Goal: Information Seeking & Learning: Learn about a topic

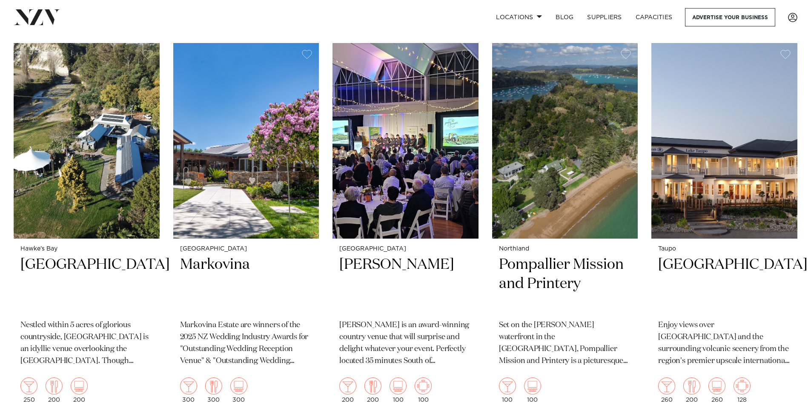
scroll to position [936, 0]
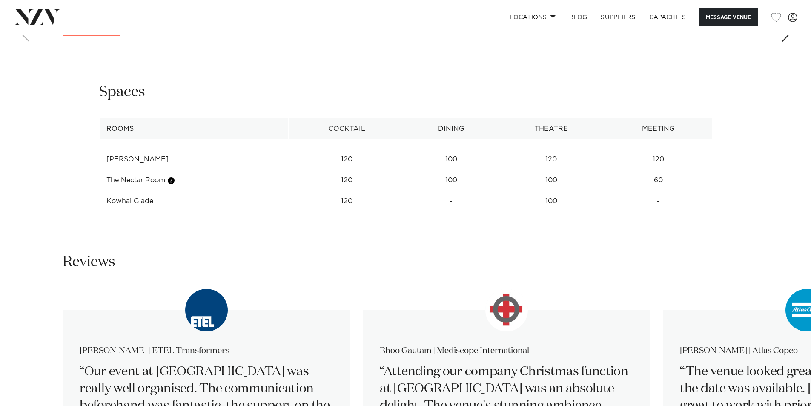
scroll to position [894, 0]
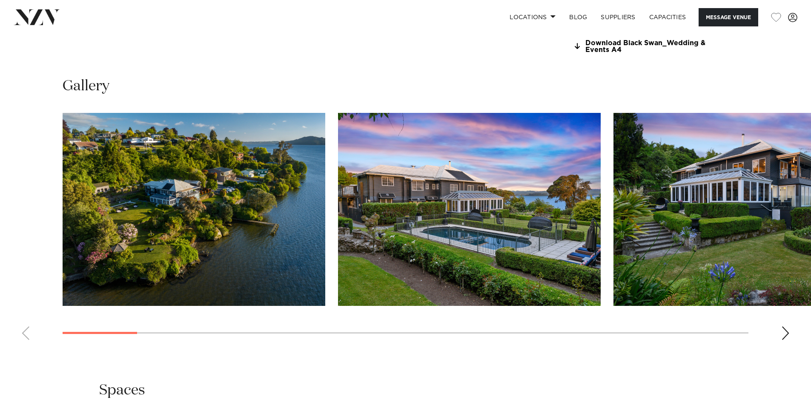
scroll to position [809, 0]
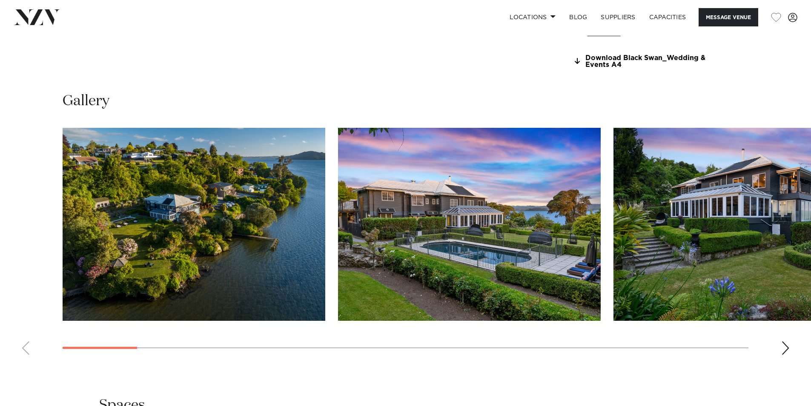
click at [789, 347] on div "Next slide" at bounding box center [785, 348] width 9 height 14
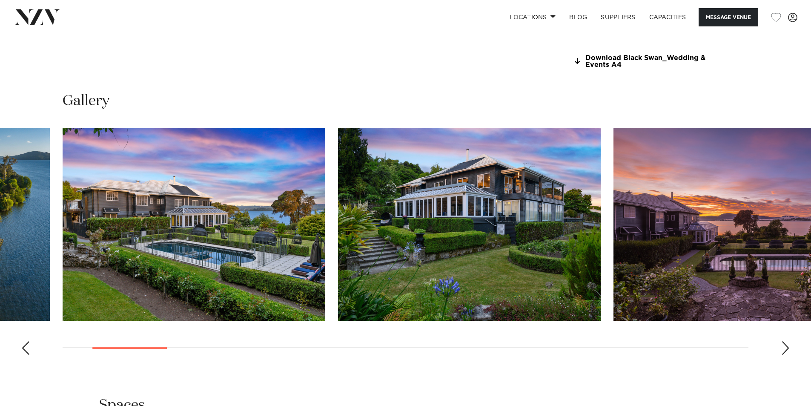
click at [789, 347] on div "Next slide" at bounding box center [785, 348] width 9 height 14
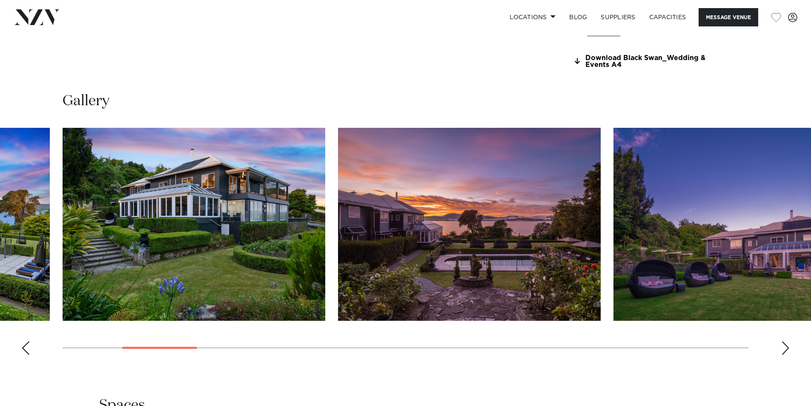
click at [788, 347] on div "Next slide" at bounding box center [785, 348] width 9 height 14
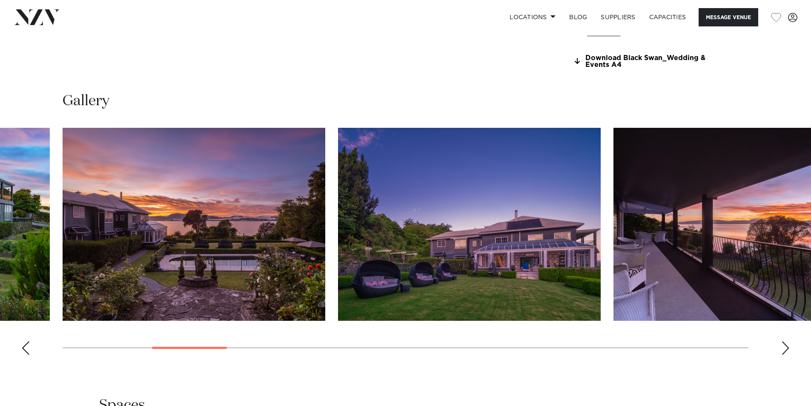
click at [788, 347] on div "Next slide" at bounding box center [785, 348] width 9 height 14
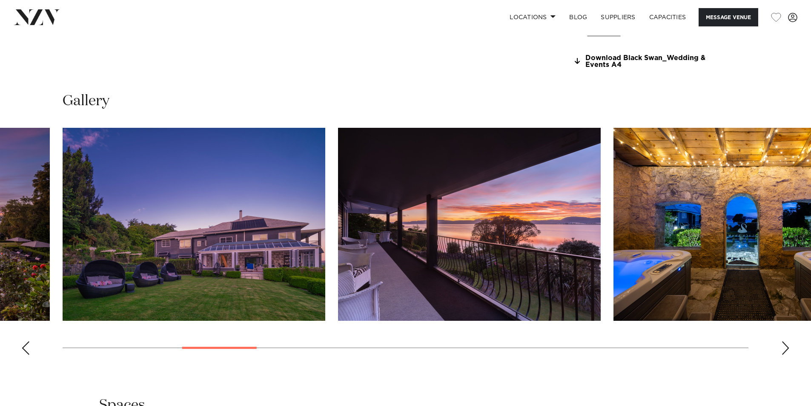
click at [788, 347] on div "Next slide" at bounding box center [785, 348] width 9 height 14
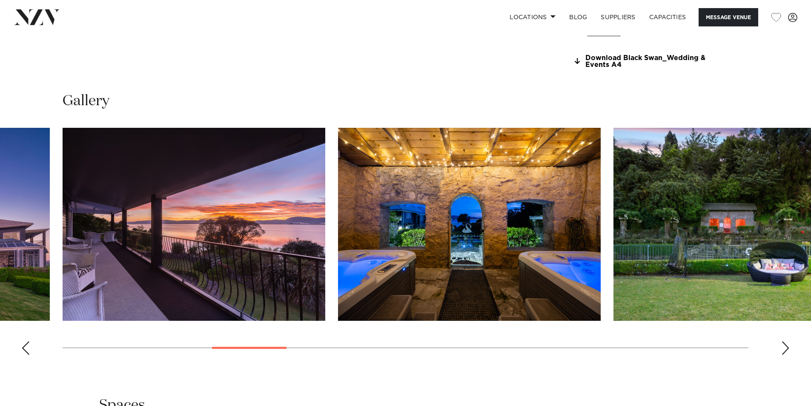
click at [788, 347] on div "Next slide" at bounding box center [785, 348] width 9 height 14
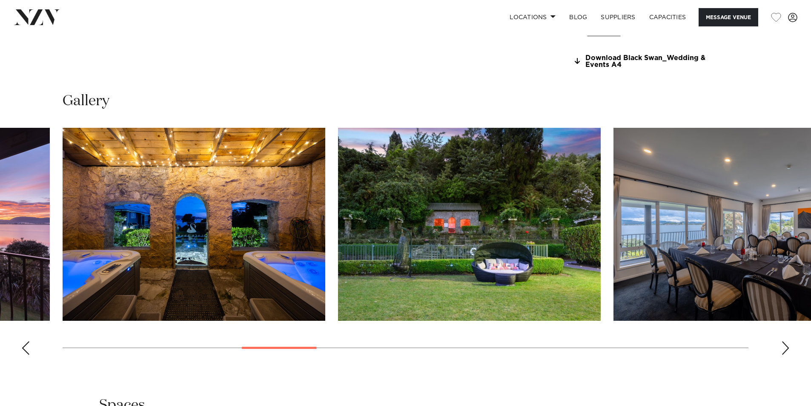
click at [788, 347] on div "Next slide" at bounding box center [785, 348] width 9 height 14
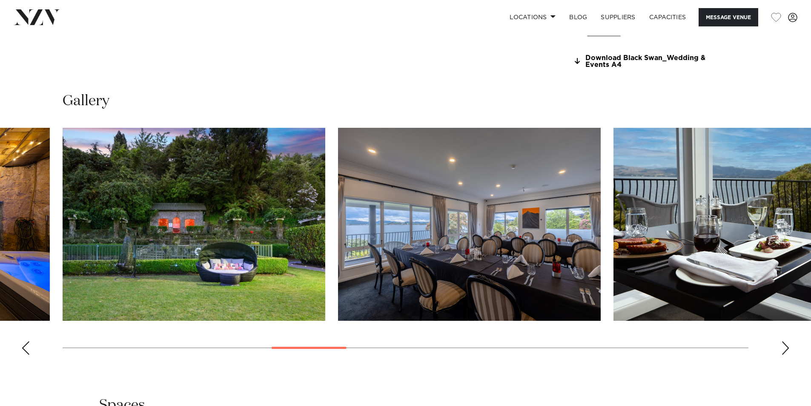
click at [786, 346] on div "Next slide" at bounding box center [785, 348] width 9 height 14
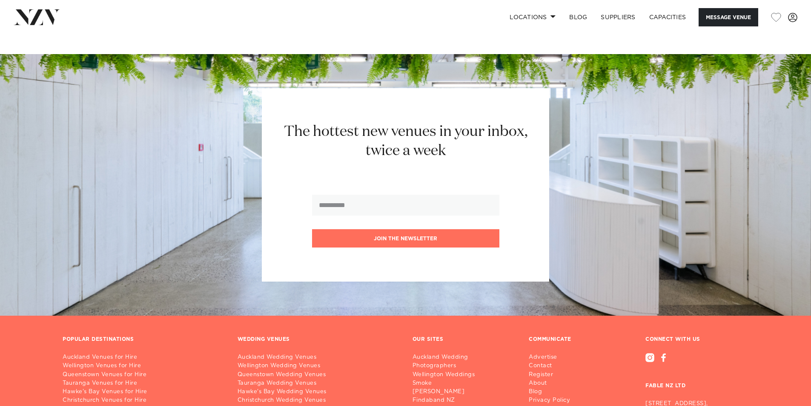
scroll to position [2337, 0]
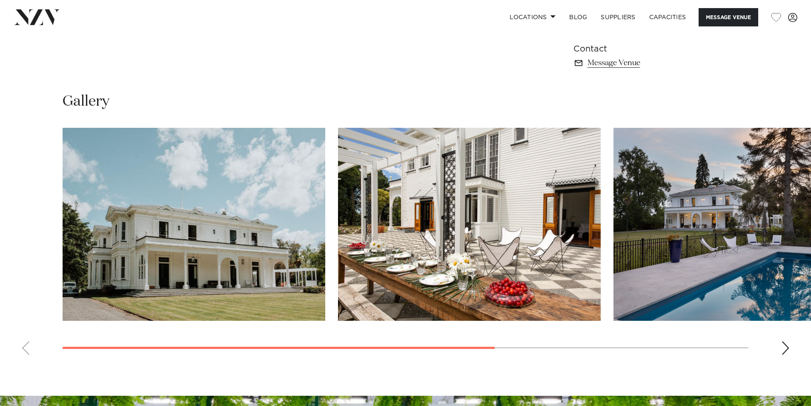
scroll to position [638, 0]
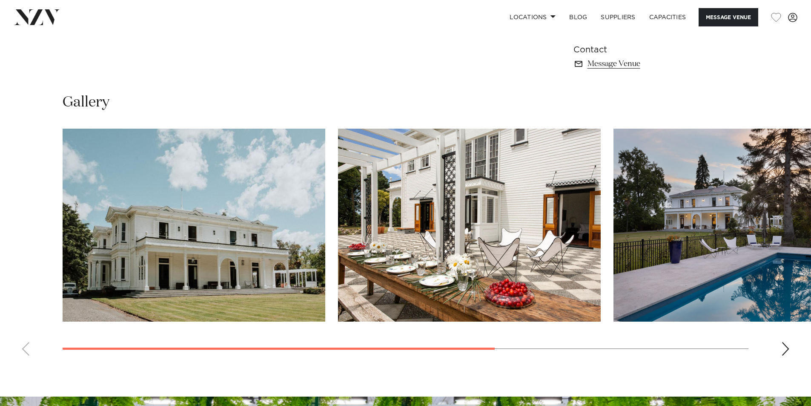
click at [786, 343] on div "Next slide" at bounding box center [785, 349] width 9 height 14
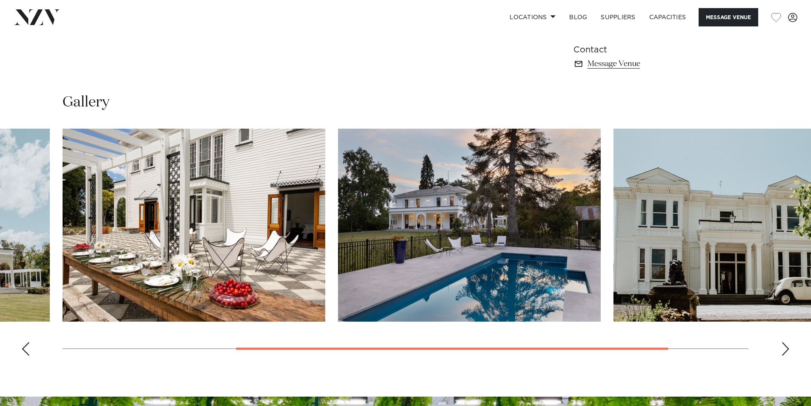
click at [784, 348] on div "Next slide" at bounding box center [785, 349] width 9 height 14
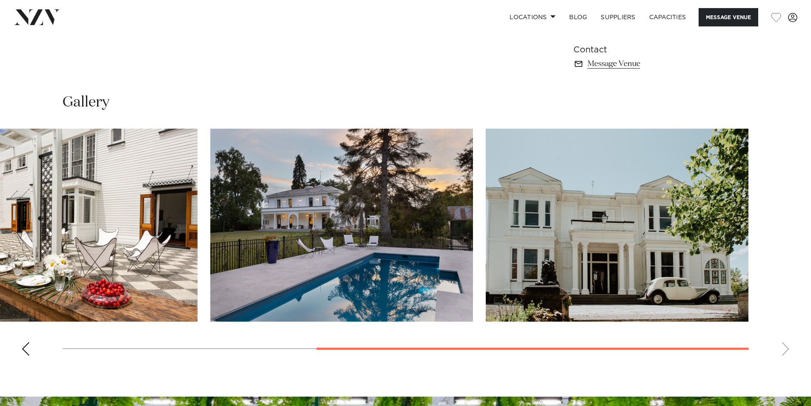
click at [784, 348] on swiper-container at bounding box center [405, 246] width 811 height 234
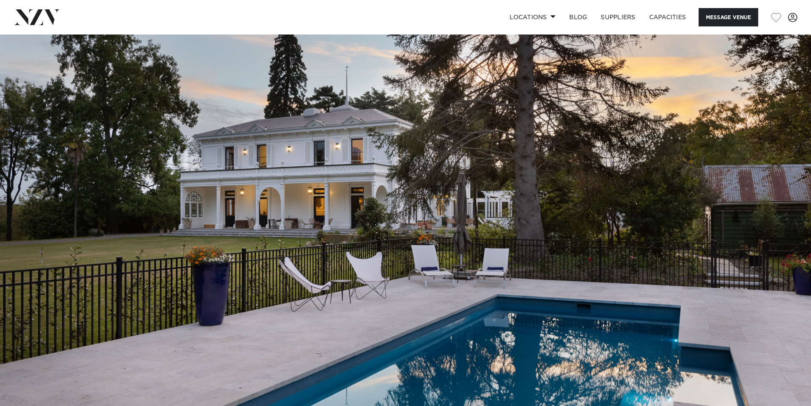
scroll to position [0, 0]
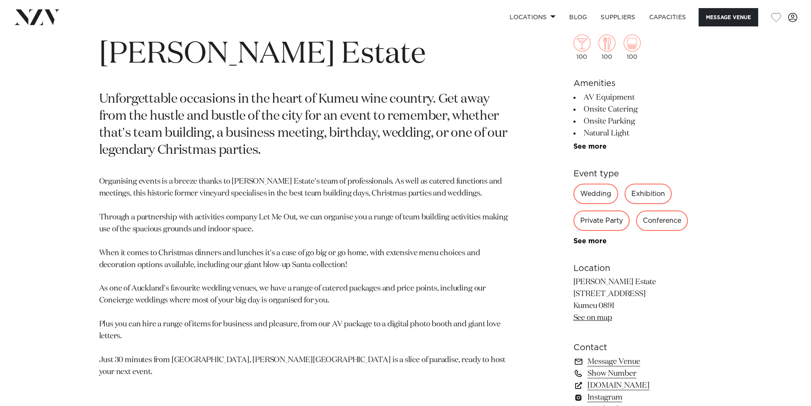
scroll to position [766, 0]
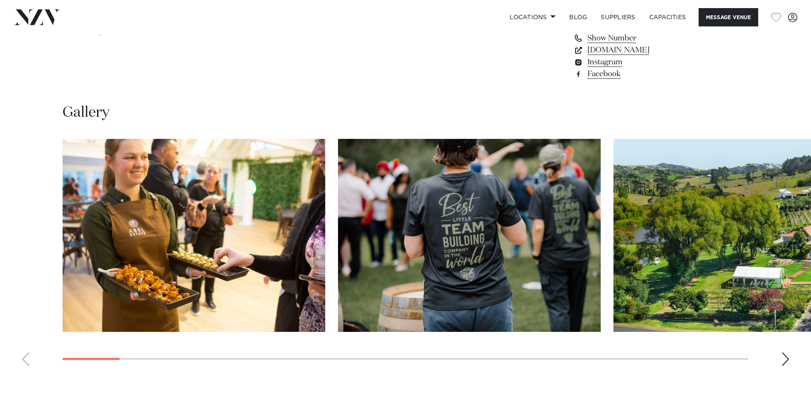
click at [789, 360] on div "Next slide" at bounding box center [785, 359] width 9 height 14
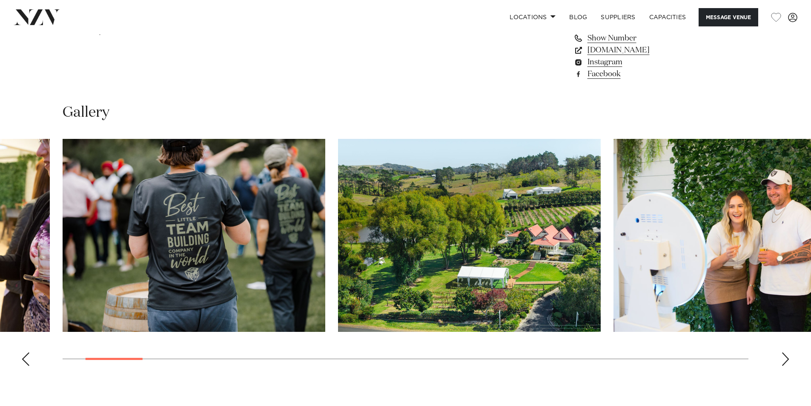
click at [789, 360] on div "Next slide" at bounding box center [785, 359] width 9 height 14
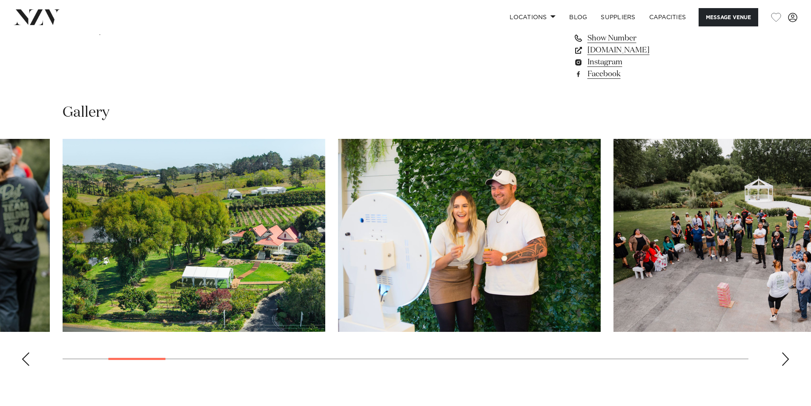
click at [789, 360] on div "Next slide" at bounding box center [785, 359] width 9 height 14
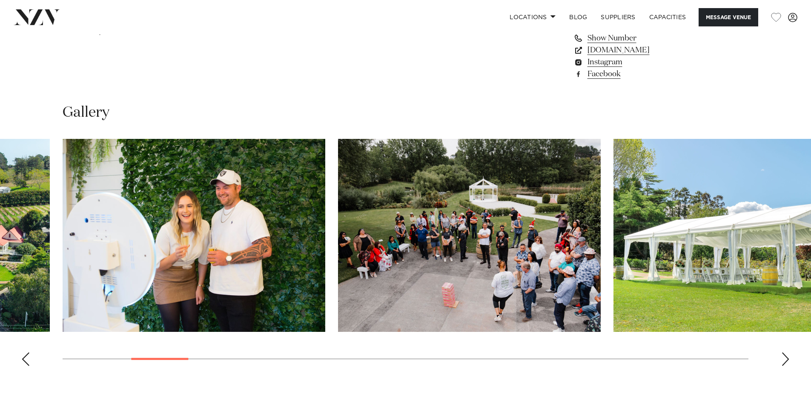
click at [789, 360] on div "Next slide" at bounding box center [785, 359] width 9 height 14
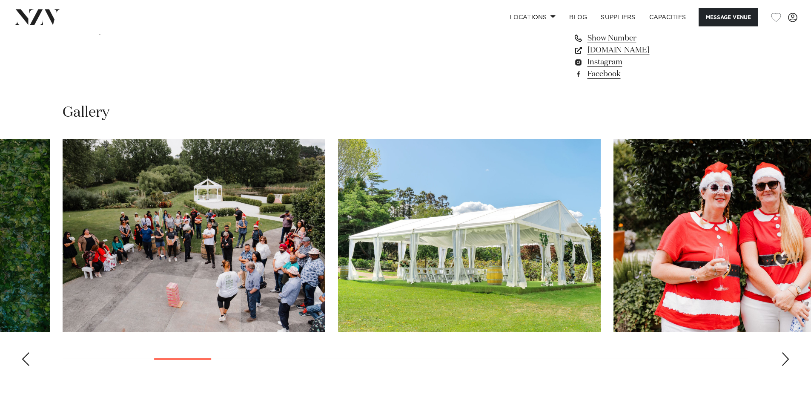
click at [789, 360] on div "Next slide" at bounding box center [785, 359] width 9 height 14
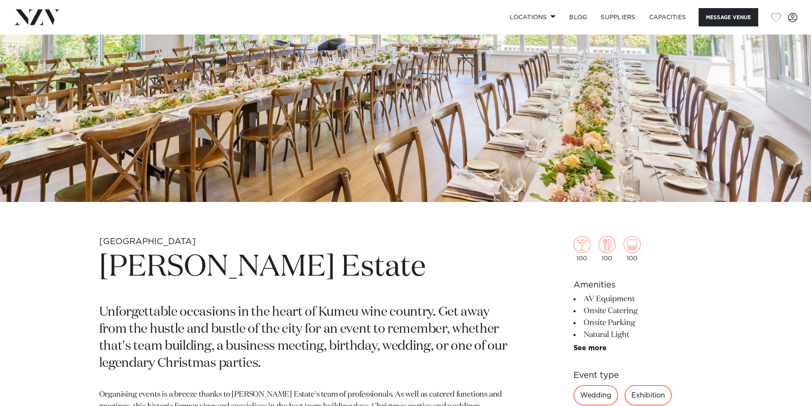
scroll to position [0, 0]
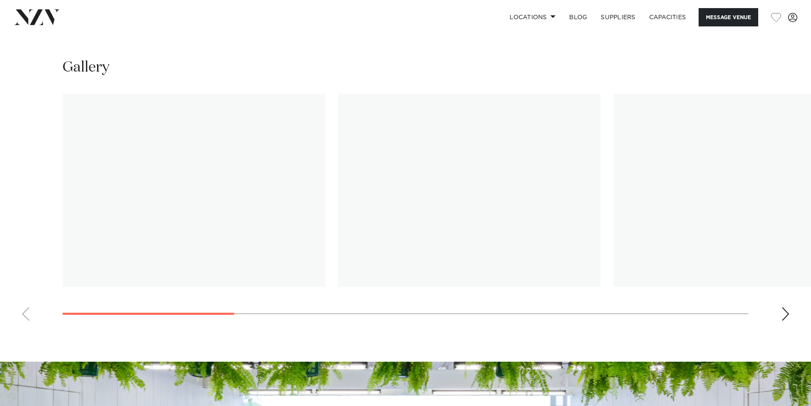
scroll to position [809, 0]
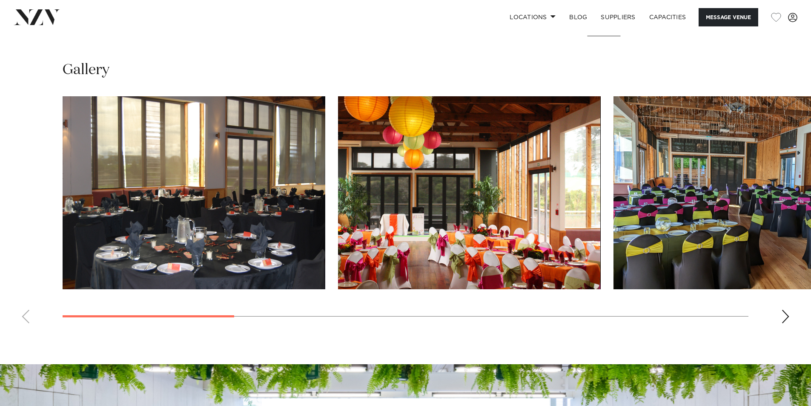
click at [784, 315] on div "Next slide" at bounding box center [785, 316] width 9 height 14
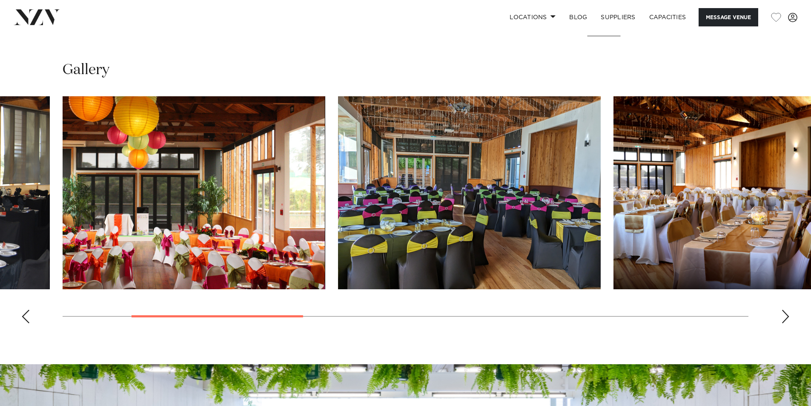
click at [784, 315] on div "Next slide" at bounding box center [785, 316] width 9 height 14
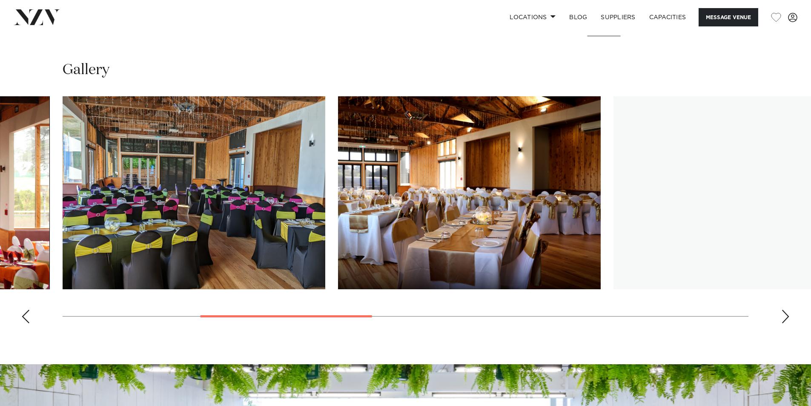
click at [784, 315] on div "Next slide" at bounding box center [785, 316] width 9 height 14
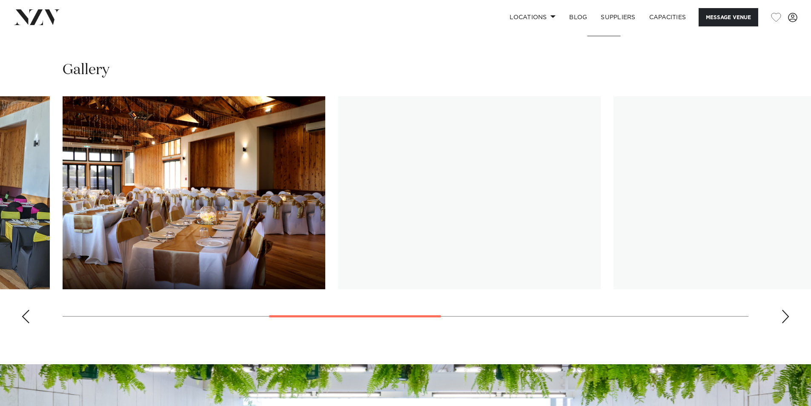
click at [784, 315] on div "Next slide" at bounding box center [785, 316] width 9 height 14
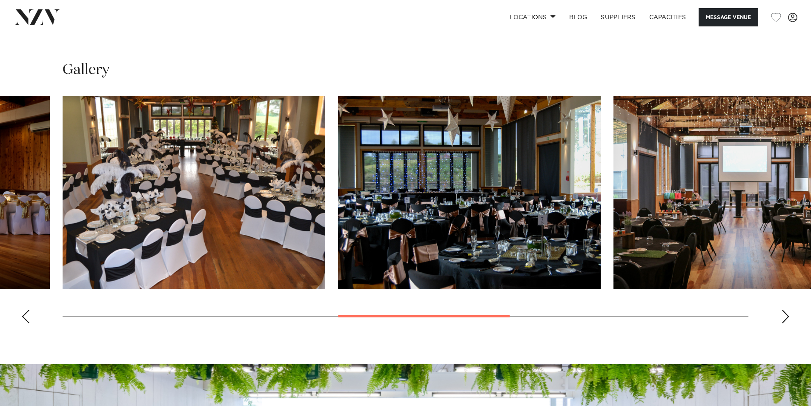
click at [784, 315] on div "Next slide" at bounding box center [785, 316] width 9 height 14
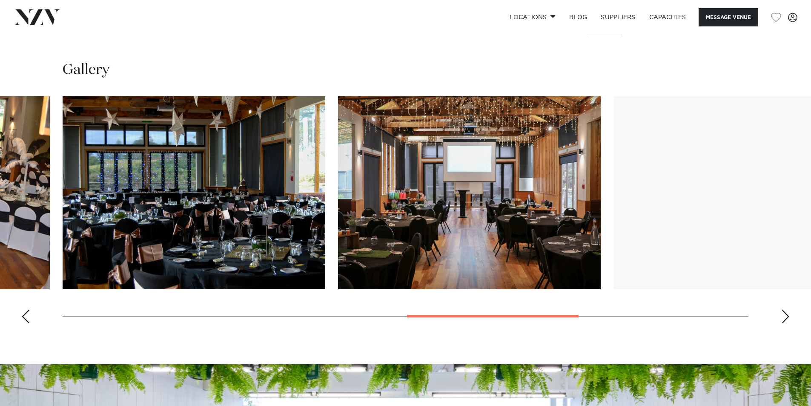
click at [784, 315] on div "Next slide" at bounding box center [785, 316] width 9 height 14
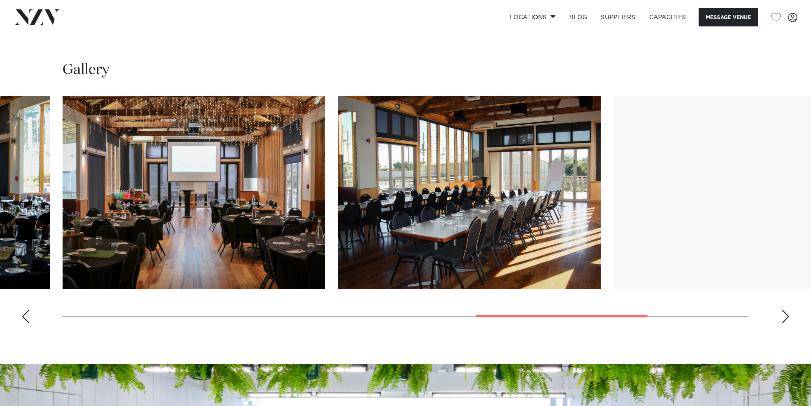
click at [784, 315] on div "Next slide" at bounding box center [785, 316] width 9 height 14
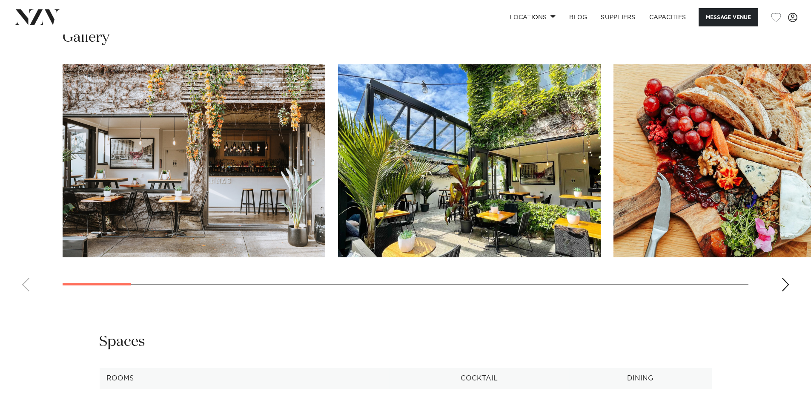
scroll to position [894, 0]
click at [787, 291] on div "Next slide" at bounding box center [785, 284] width 9 height 14
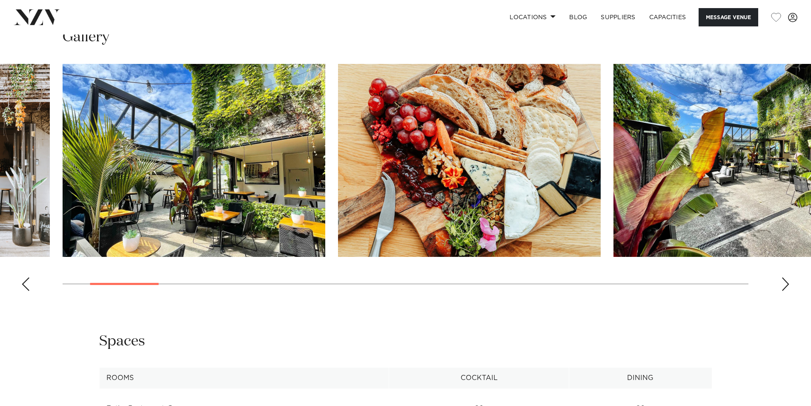
click at [786, 291] on div "Next slide" at bounding box center [785, 284] width 9 height 14
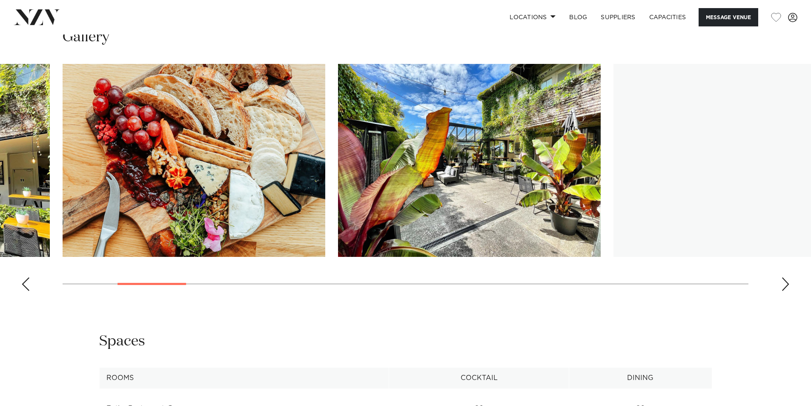
click at [786, 291] on div "Next slide" at bounding box center [785, 284] width 9 height 14
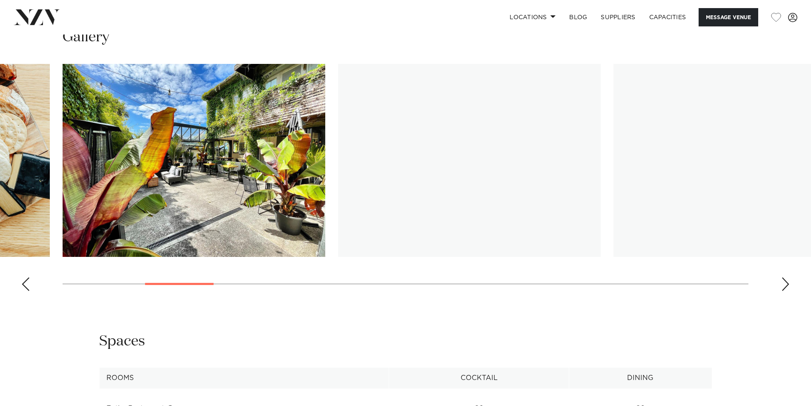
click at [786, 291] on div "Next slide" at bounding box center [785, 284] width 9 height 14
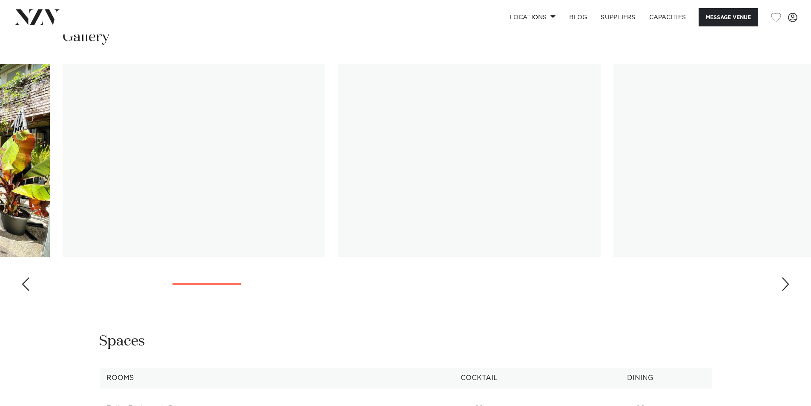
click at [786, 291] on div "Next slide" at bounding box center [785, 284] width 9 height 14
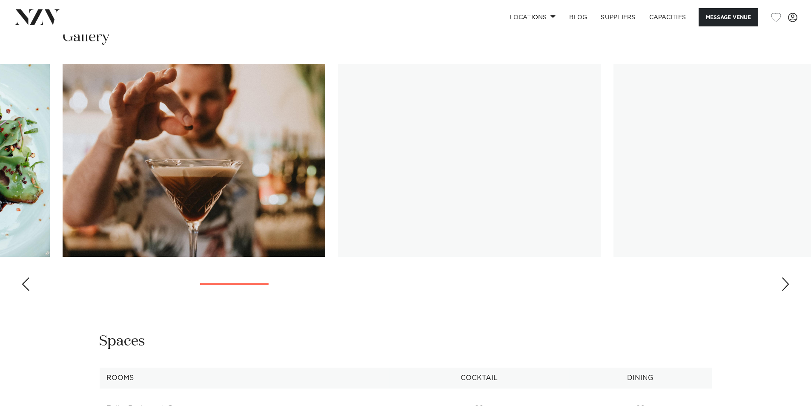
click at [786, 291] on div "Next slide" at bounding box center [785, 284] width 9 height 14
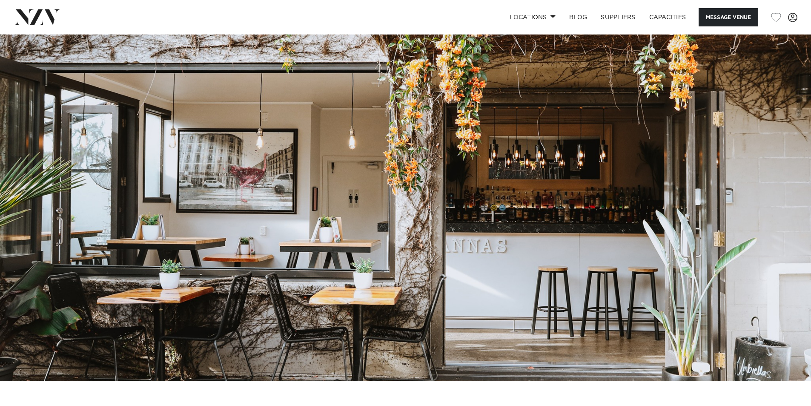
scroll to position [0, 0]
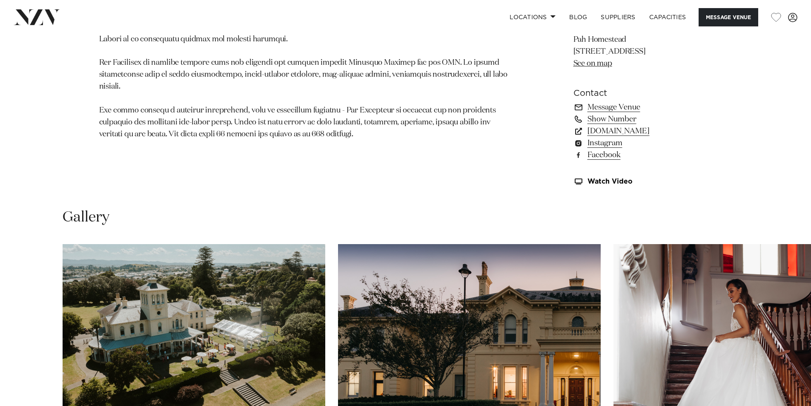
scroll to position [851, 0]
